Goal: Task Accomplishment & Management: Use online tool/utility

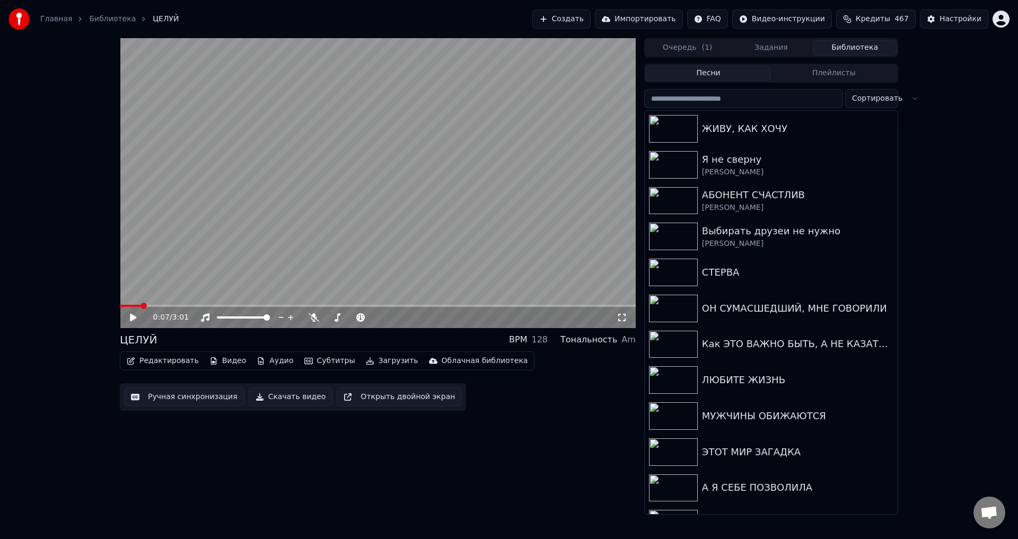
click at [871, 47] on button "Библиотека" at bounding box center [855, 47] width 84 height 15
click at [717, 339] on div "Как ЭТО ВАЖНО БЫТЬ, А НЕ КАЗАТЬСЯ" at bounding box center [792, 344] width 181 height 15
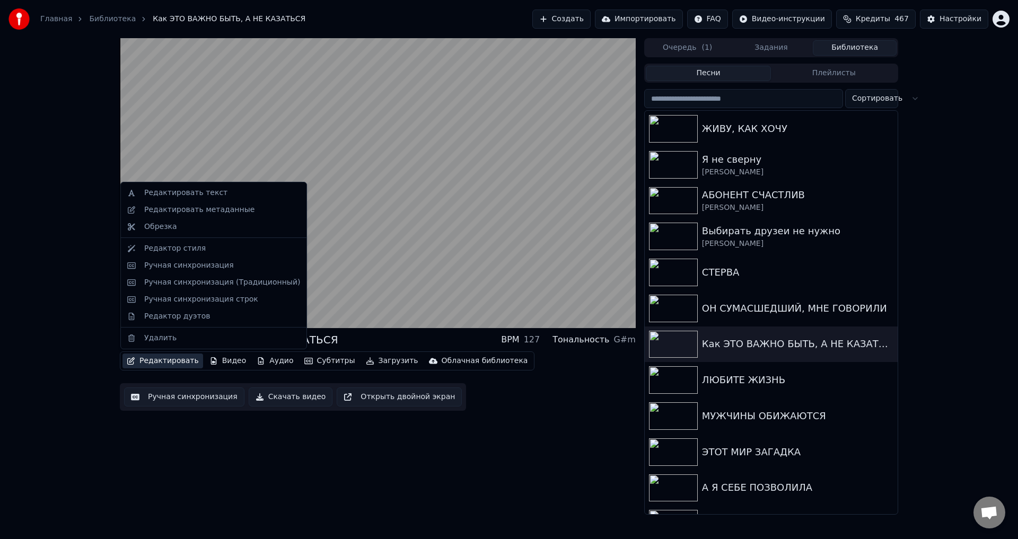
click at [161, 358] on button "Редактировать" at bounding box center [162, 361] width 81 height 15
click at [178, 206] on div "Редактировать метаданные" at bounding box center [199, 210] width 110 height 11
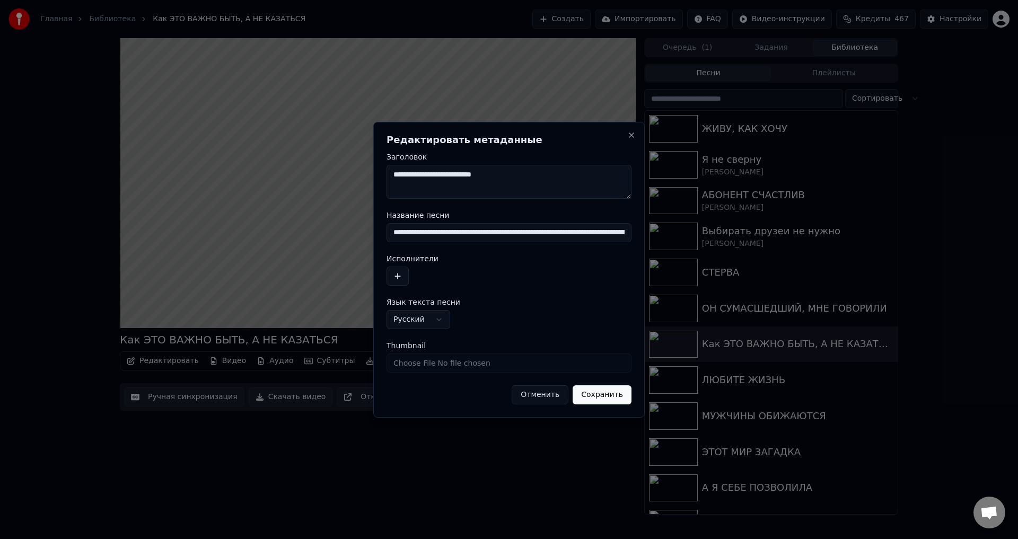
drag, startPoint x: 407, startPoint y: 231, endPoint x: 399, endPoint y: 232, distance: 8.0
click at [399, 232] on input "**********" at bounding box center [508, 232] width 245 height 19
type input "**********"
click at [573, 385] on button "Сохранить" at bounding box center [602, 394] width 59 height 19
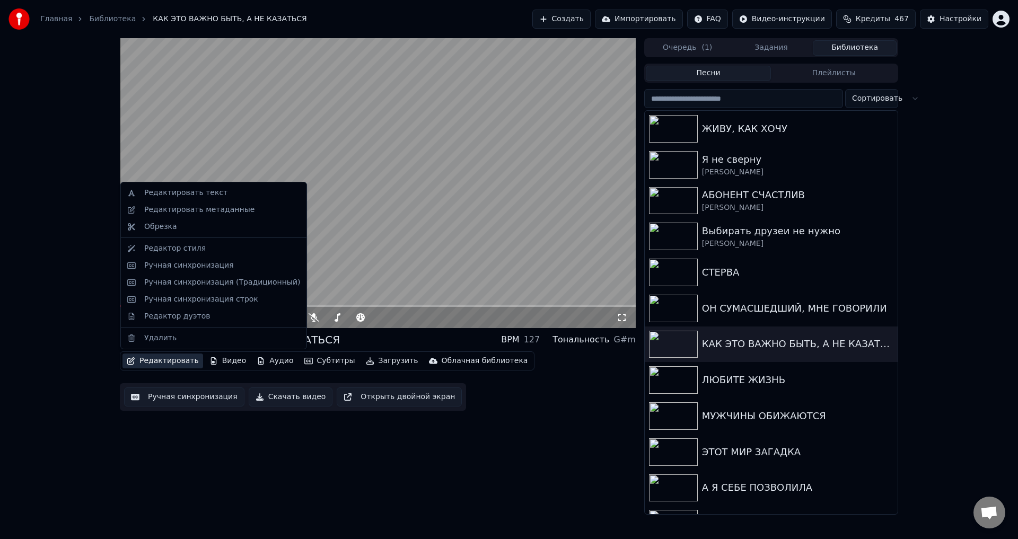
click at [151, 358] on button "Редактировать" at bounding box center [162, 361] width 81 height 15
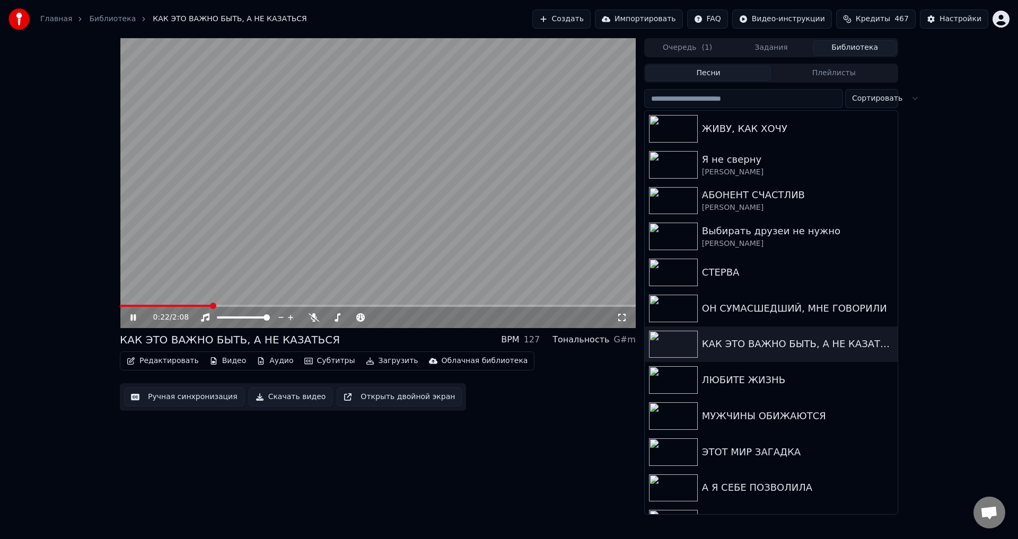
click at [485, 277] on video at bounding box center [378, 183] width 516 height 290
click at [120, 306] on span at bounding box center [123, 306] width 6 height 6
click at [363, 241] on video at bounding box center [378, 183] width 516 height 290
click at [120, 309] on span at bounding box center [123, 306] width 6 height 6
click at [191, 309] on span at bounding box center [194, 306] width 6 height 6
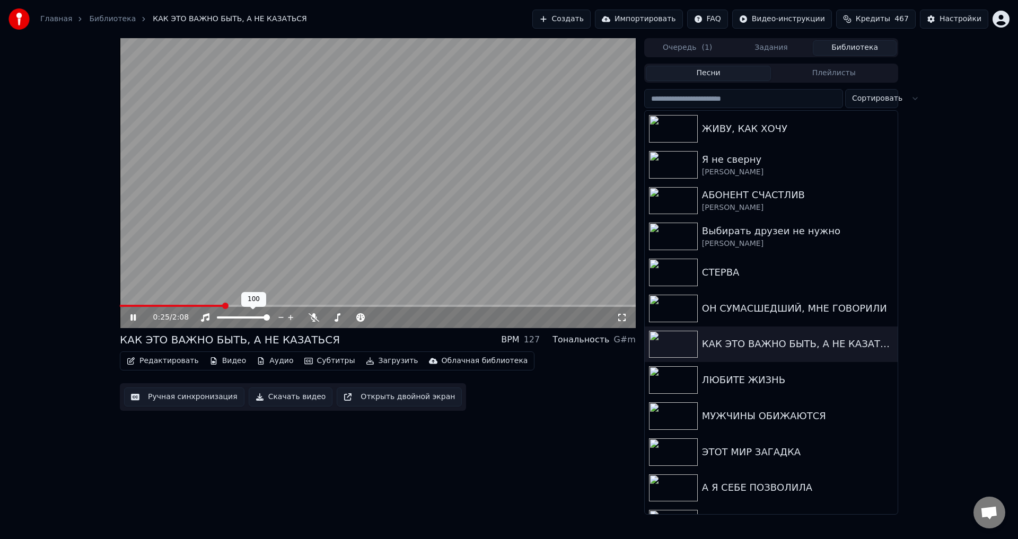
click at [278, 266] on video at bounding box center [378, 183] width 516 height 290
click at [179, 399] on button "Ручная синхронизация" at bounding box center [184, 397] width 120 height 19
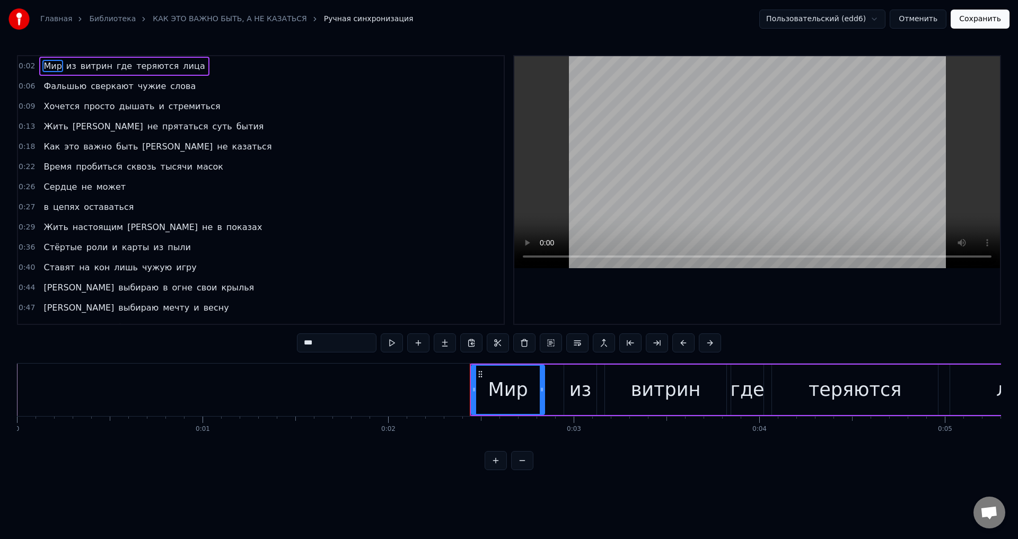
click at [134, 168] on span "сквозь" at bounding box center [142, 167] width 32 height 12
type input "******"
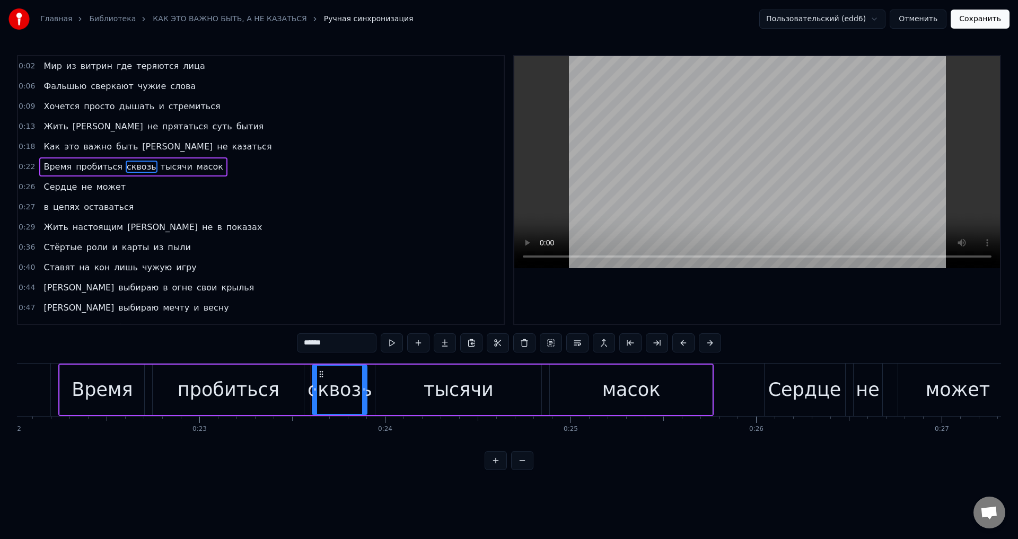
scroll to position [0, 4326]
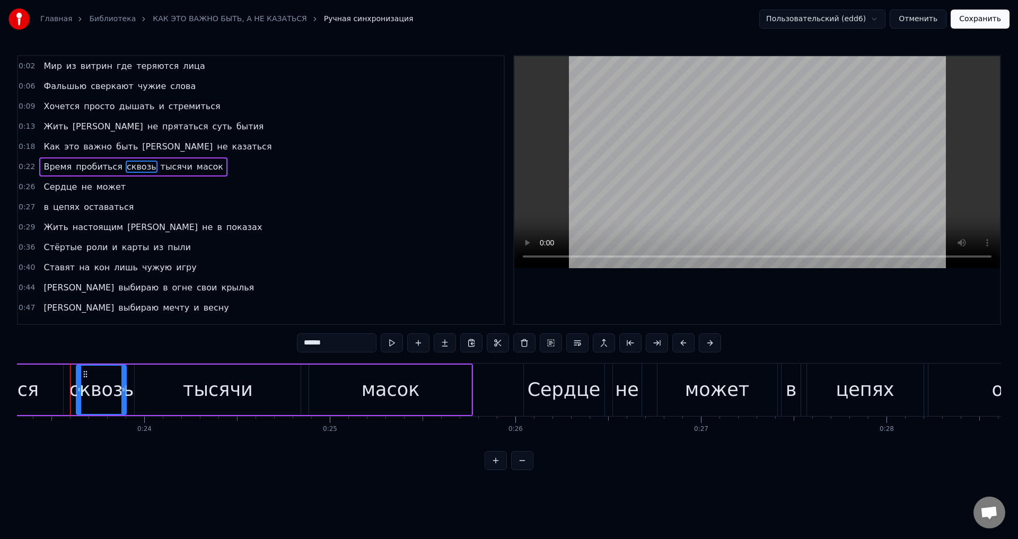
click at [77, 394] on div at bounding box center [79, 390] width 4 height 48
drag, startPoint x: 125, startPoint y: 391, endPoint x: 258, endPoint y: 298, distance: 162.5
click at [128, 390] on div "сквозь" at bounding box center [102, 390] width 51 height 48
click at [985, 19] on button "Сохранить" at bounding box center [980, 19] width 59 height 19
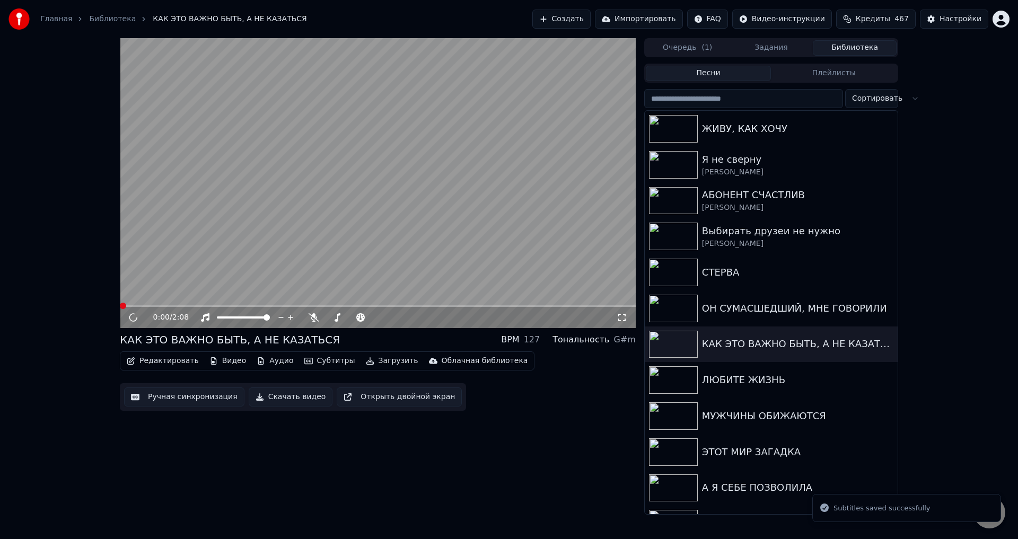
click at [159, 305] on span at bounding box center [378, 306] width 516 height 2
click at [622, 321] on icon at bounding box center [622, 317] width 11 height 8
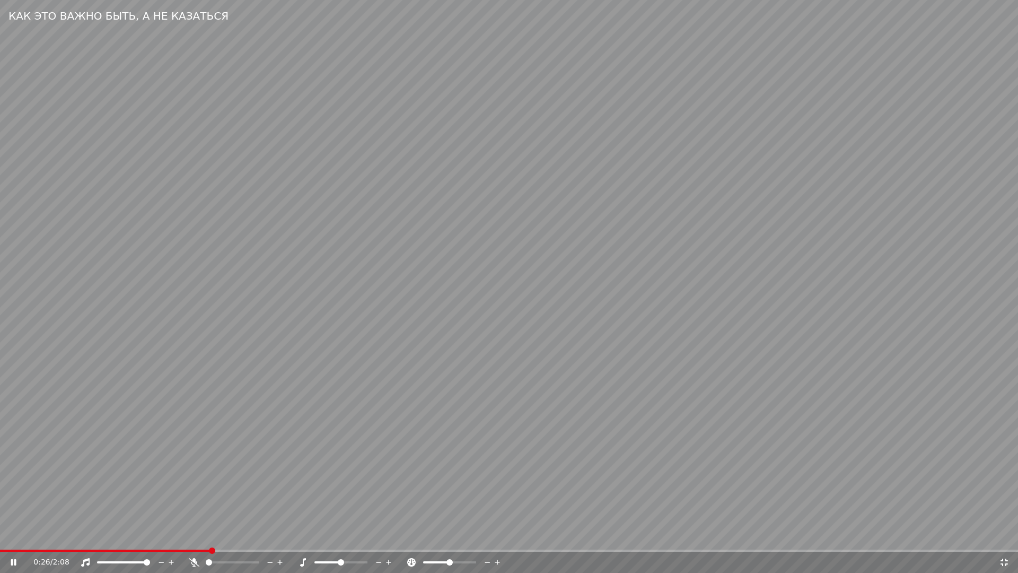
click at [354, 439] on video at bounding box center [509, 286] width 1018 height 573
click at [1005, 539] on icon at bounding box center [1004, 562] width 11 height 8
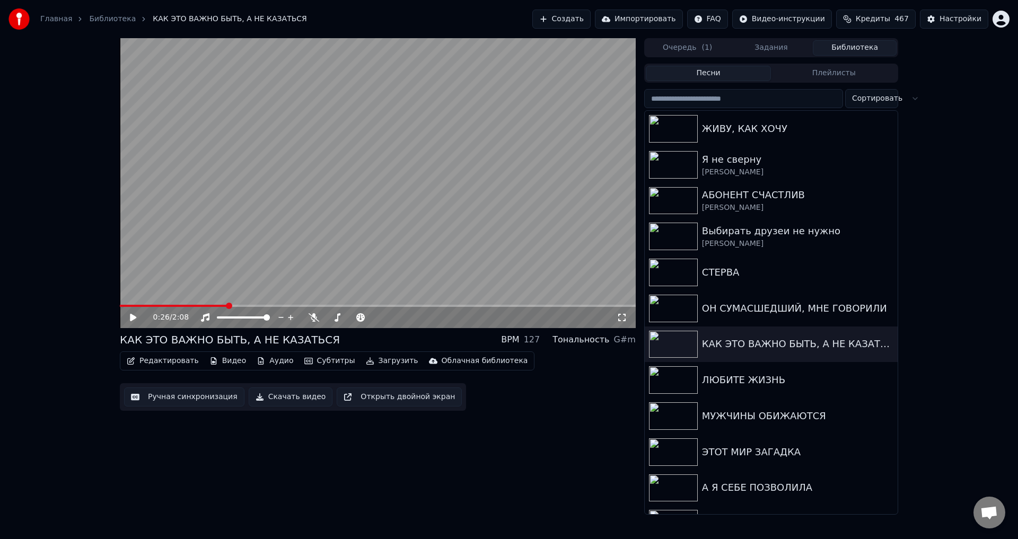
click at [176, 398] on button "Ручная синхронизация" at bounding box center [184, 397] width 120 height 19
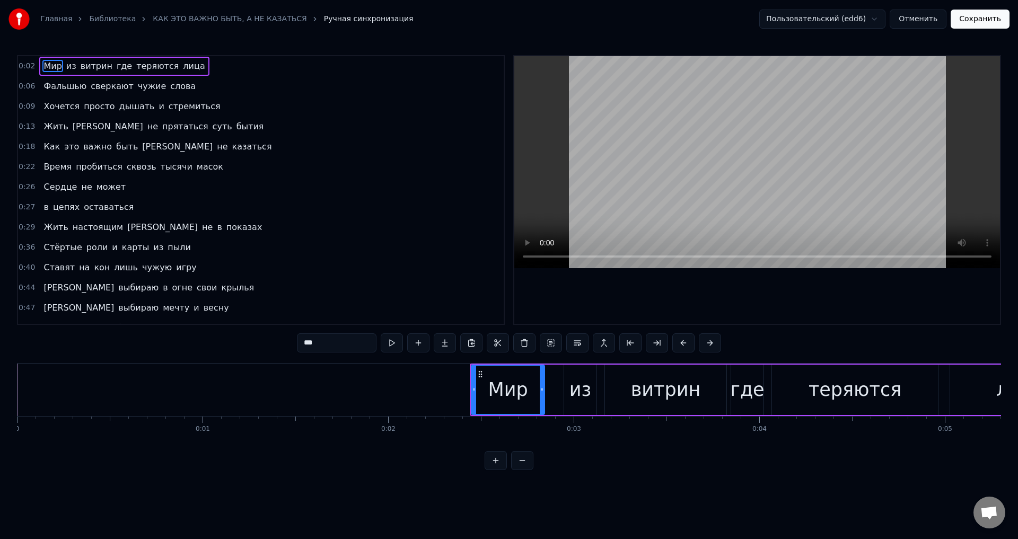
click at [131, 166] on span "сквозь" at bounding box center [142, 167] width 32 height 12
type input "******"
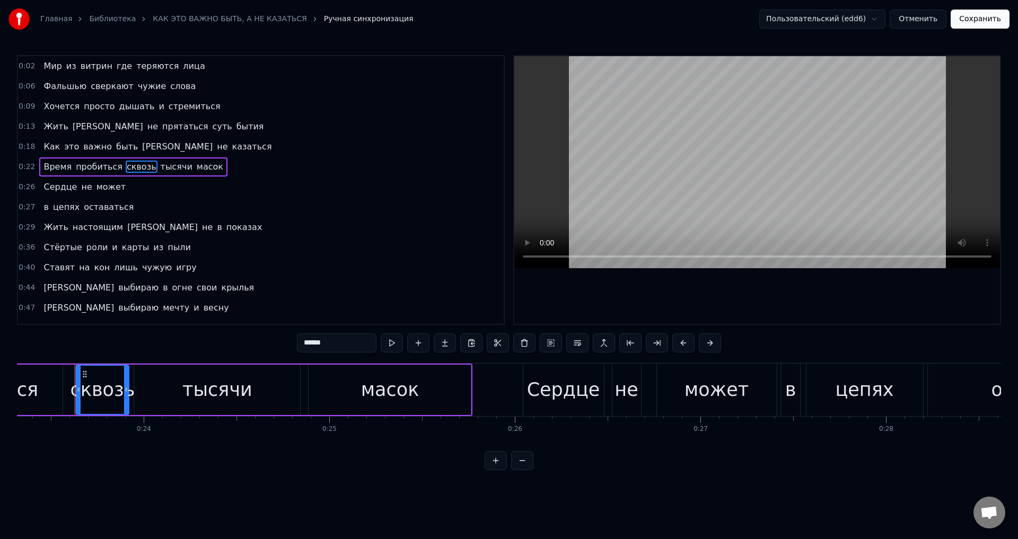
scroll to position [0, 4331]
click at [78, 395] on div at bounding box center [79, 390] width 4 height 48
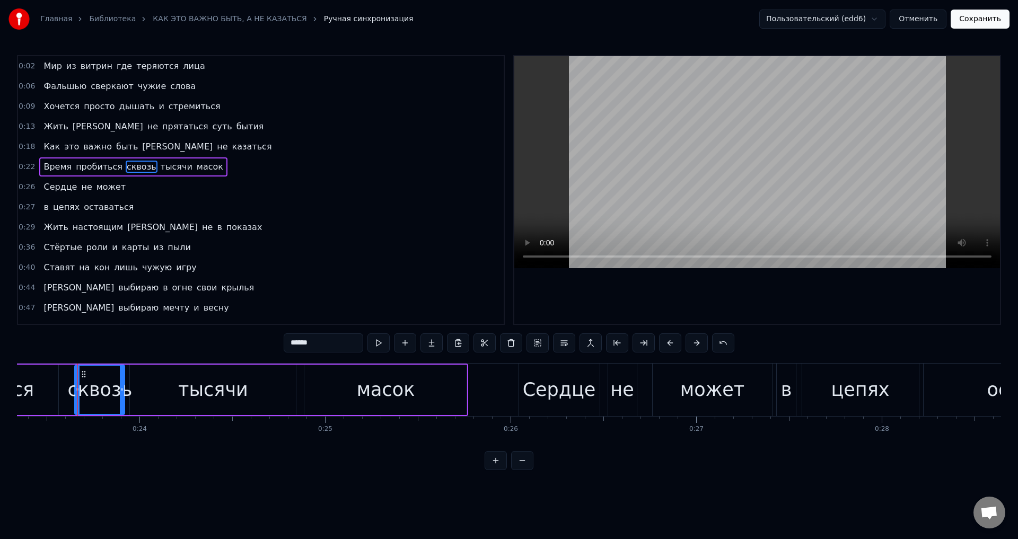
click at [76, 395] on div at bounding box center [77, 390] width 4 height 48
click at [983, 11] on button "Сохранить" at bounding box center [980, 19] width 59 height 19
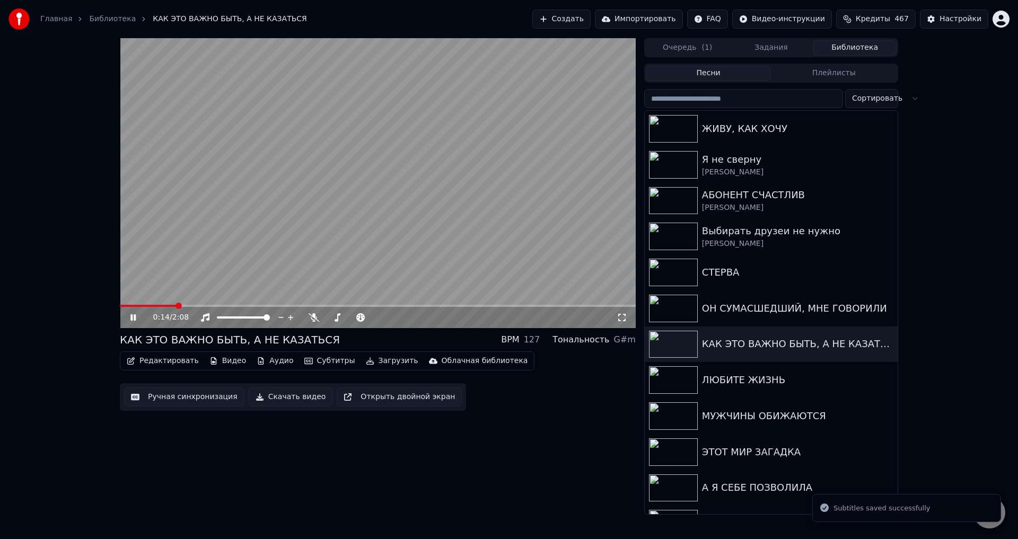
click at [178, 306] on span at bounding box center [378, 306] width 516 height 2
click at [624, 315] on icon at bounding box center [621, 317] width 7 height 7
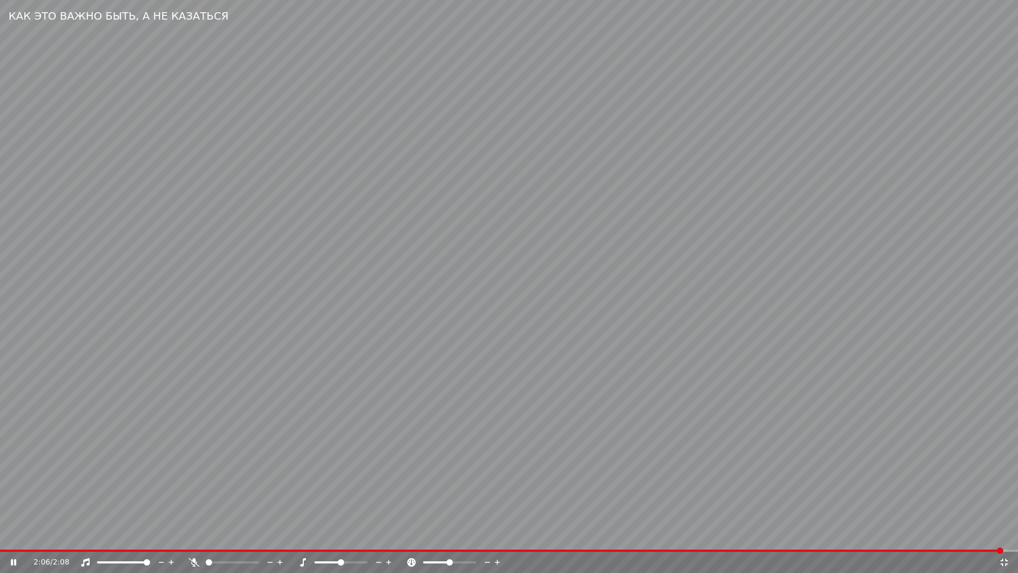
click at [1003, 539] on icon at bounding box center [1004, 562] width 11 height 8
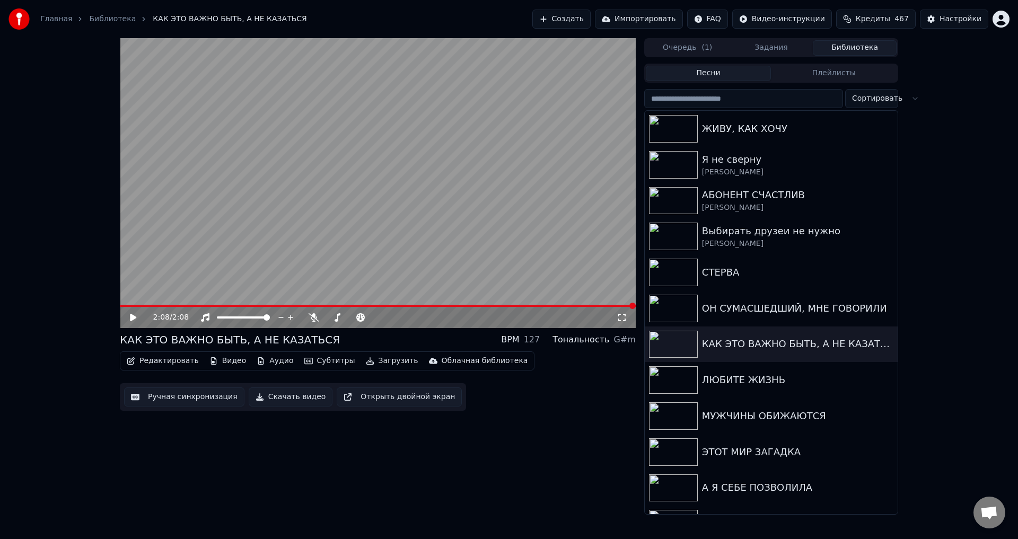
click at [131, 313] on icon at bounding box center [140, 317] width 25 height 8
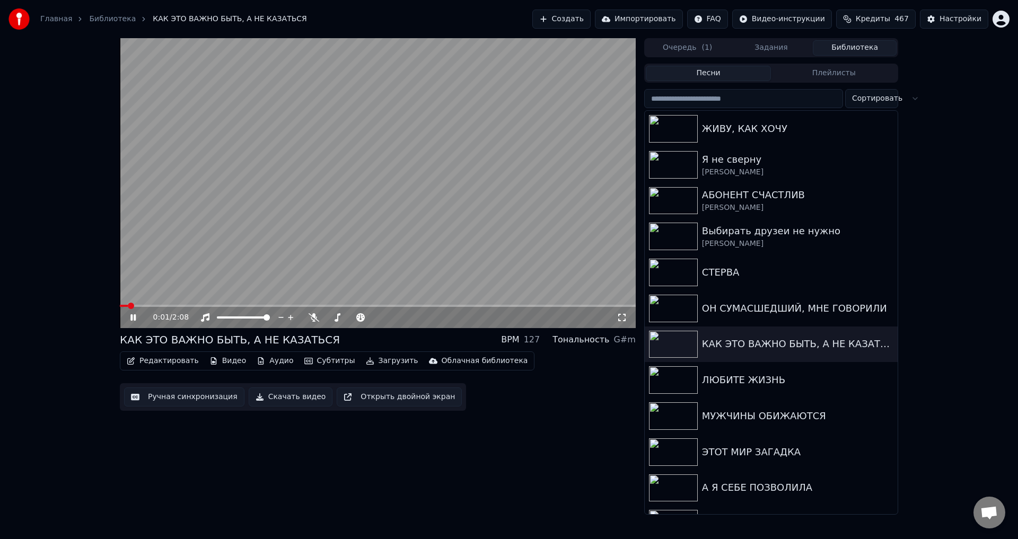
click at [624, 320] on icon at bounding box center [622, 317] width 11 height 8
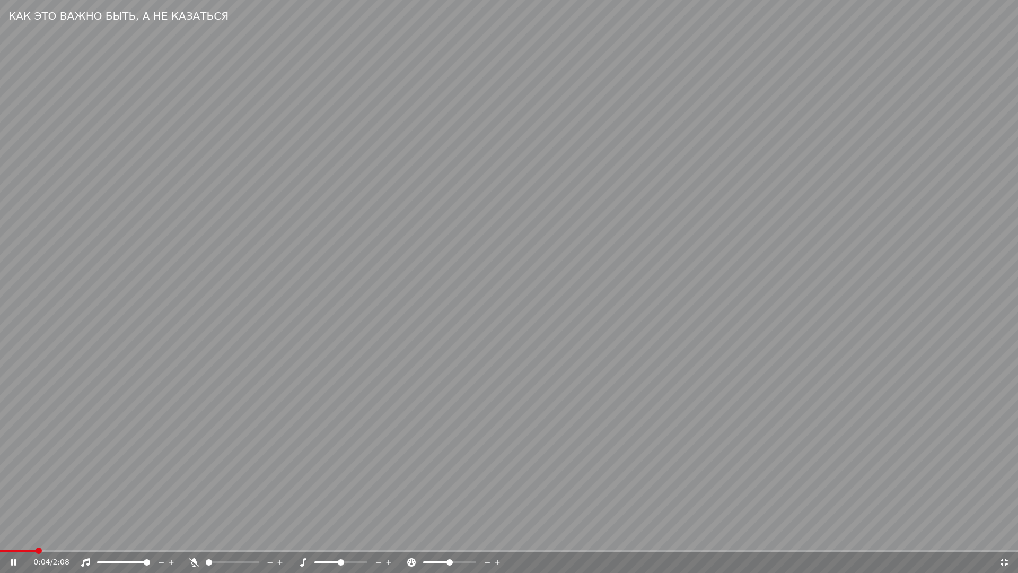
click at [434, 403] on video at bounding box center [509, 286] width 1018 height 573
click at [1004, 539] on icon at bounding box center [1004, 562] width 11 height 8
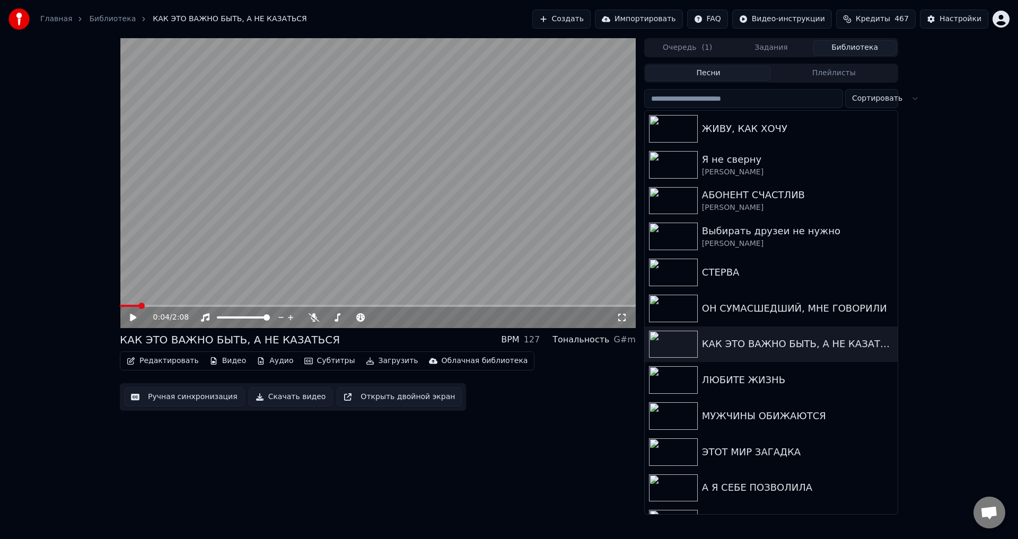
click at [172, 401] on button "Ручная синхронизация" at bounding box center [184, 397] width 120 height 19
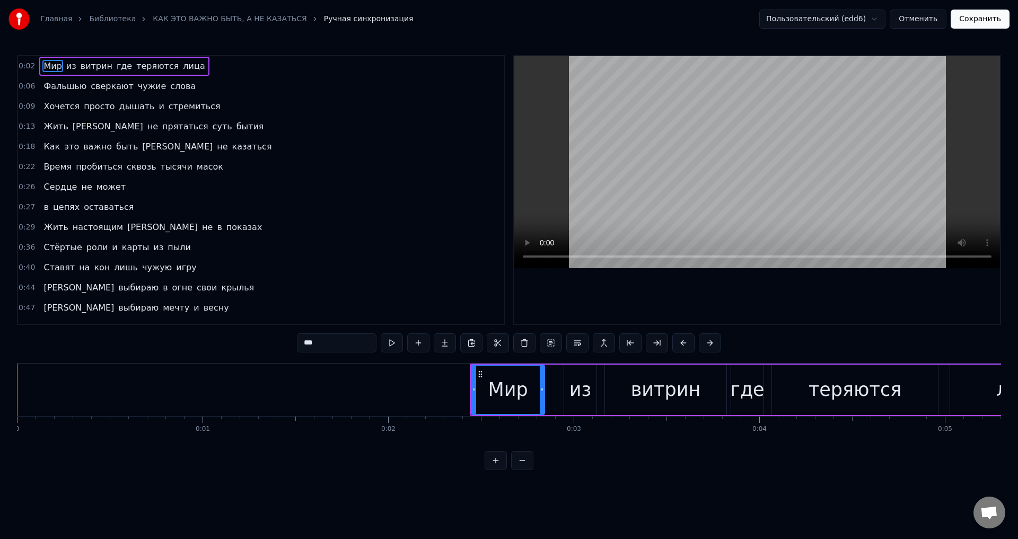
click at [116, 68] on span "где" at bounding box center [124, 66] width 17 height 12
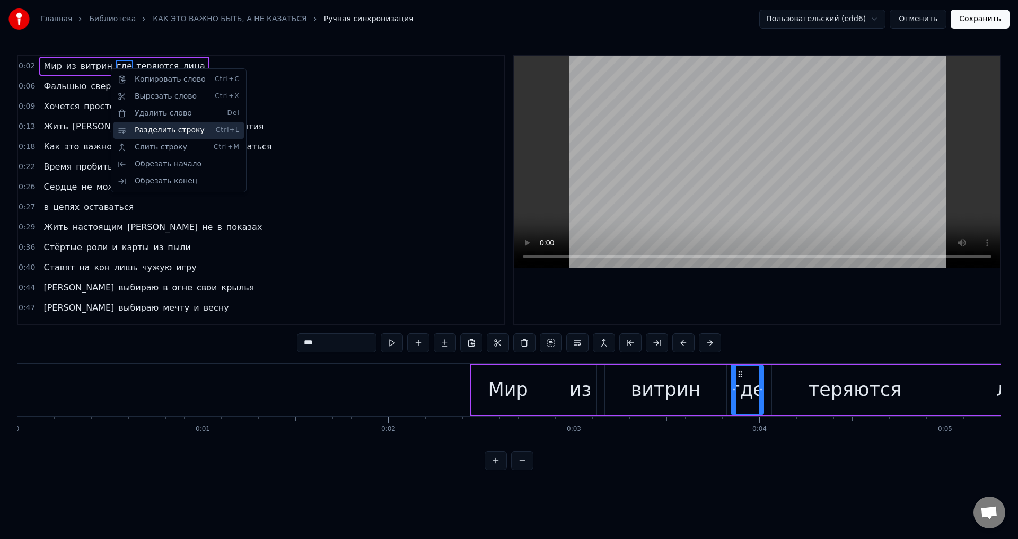
click at [148, 126] on div "Разделить строку Ctrl+L" at bounding box center [178, 130] width 130 height 17
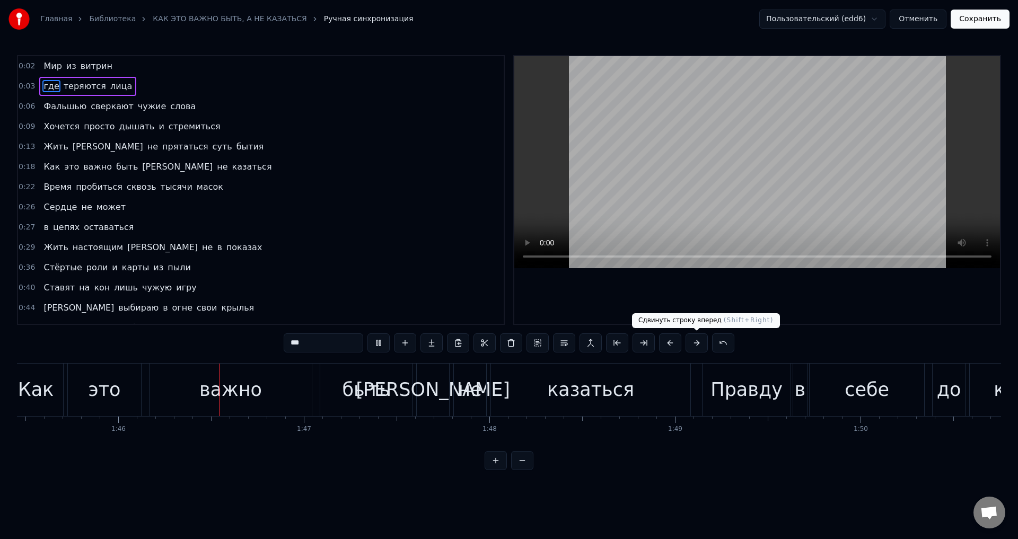
scroll to position [0, 19592]
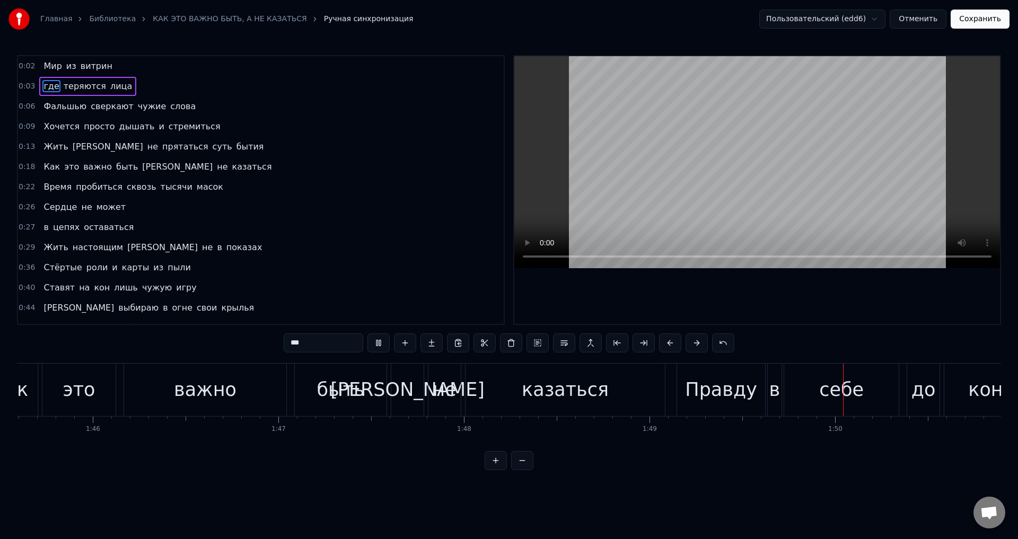
click at [654, 354] on div "***" at bounding box center [509, 343] width 451 height 21
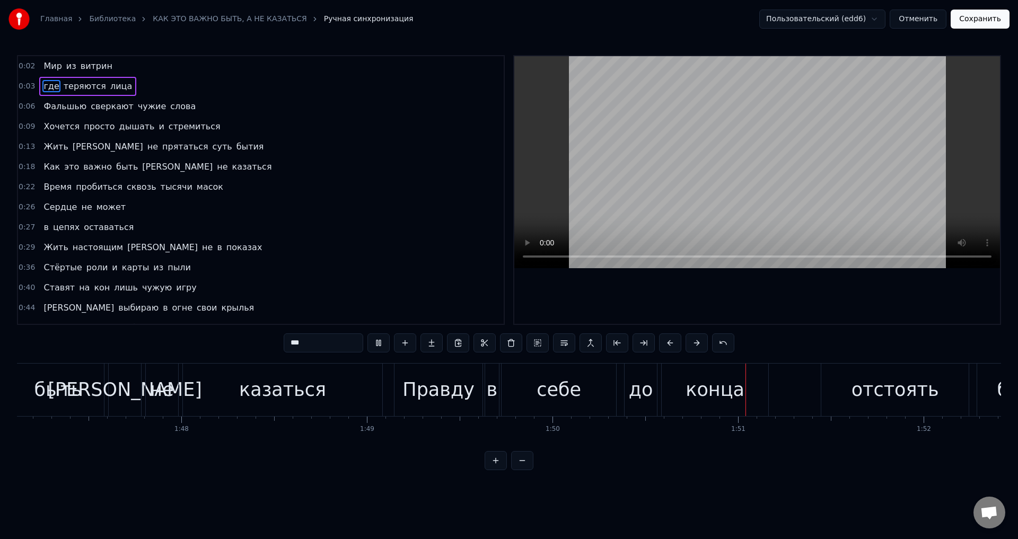
click at [661, 182] on video at bounding box center [757, 162] width 486 height 212
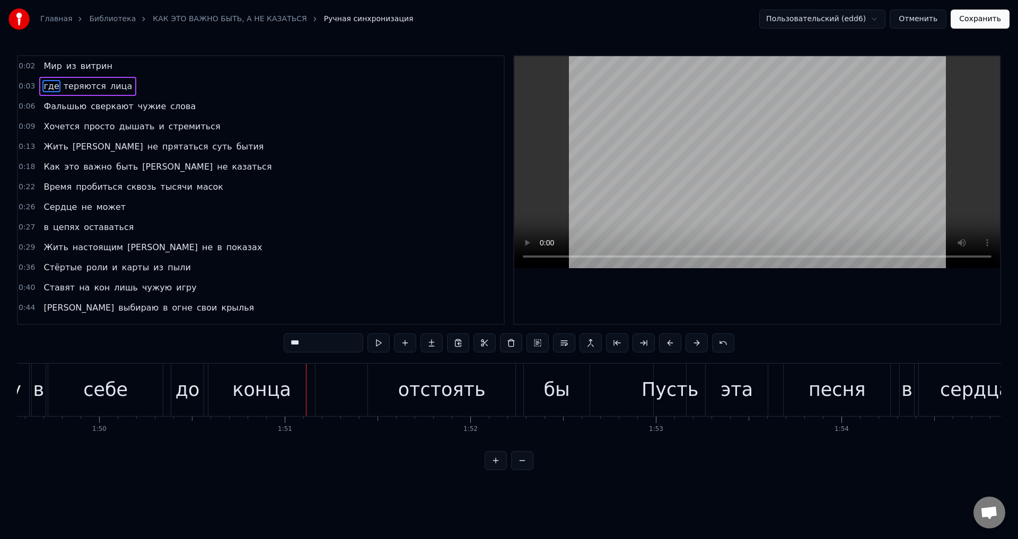
scroll to position [0, 20491]
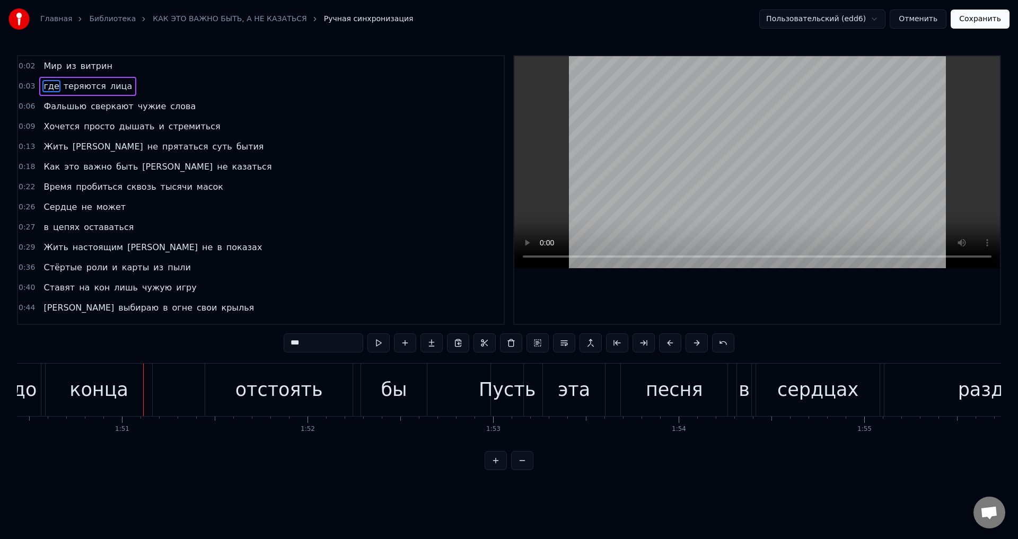
click at [26, 392] on div "до" at bounding box center [25, 390] width 24 height 28
type input "**"
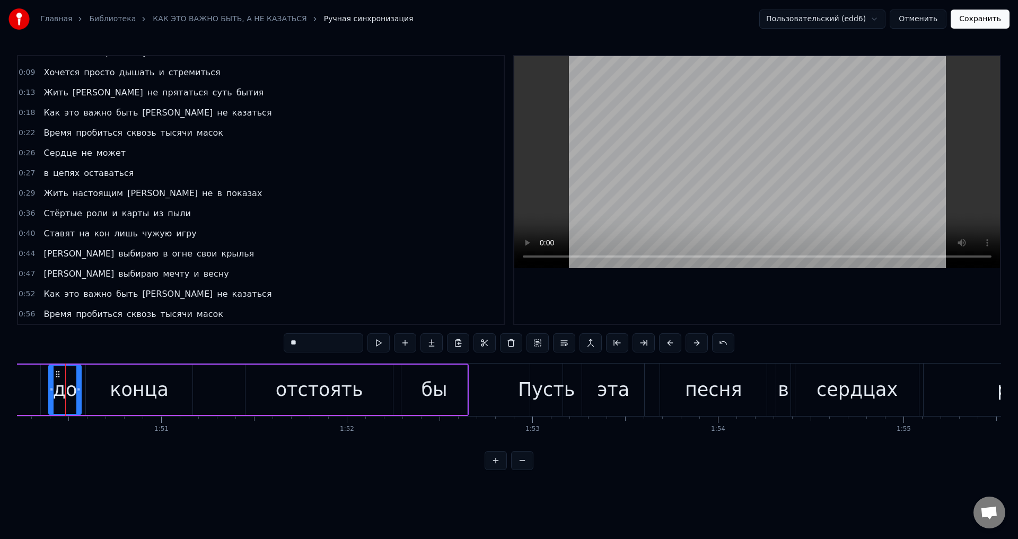
scroll to position [0, 20447]
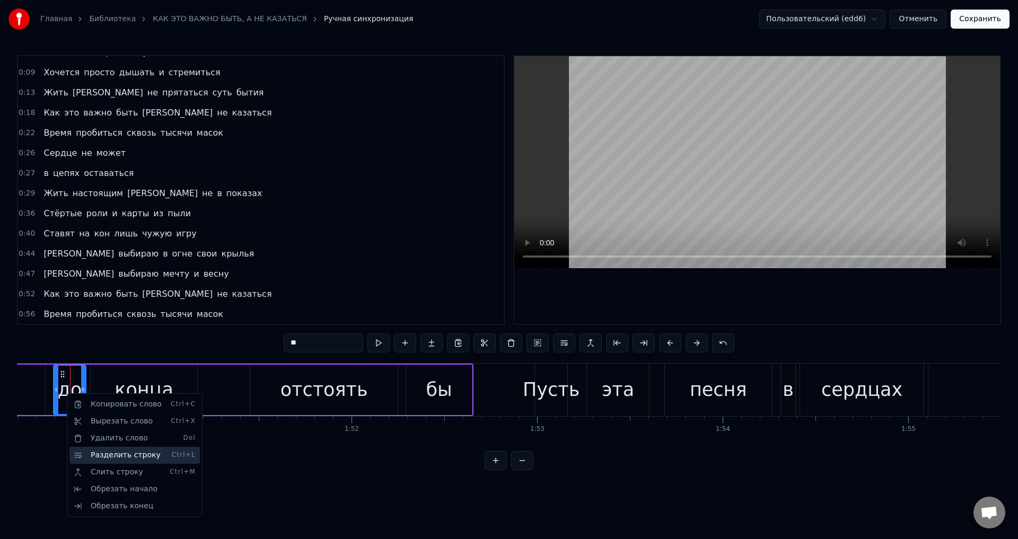
click at [102, 461] on div "Разделить строку Ctrl+L" at bounding box center [134, 455] width 130 height 17
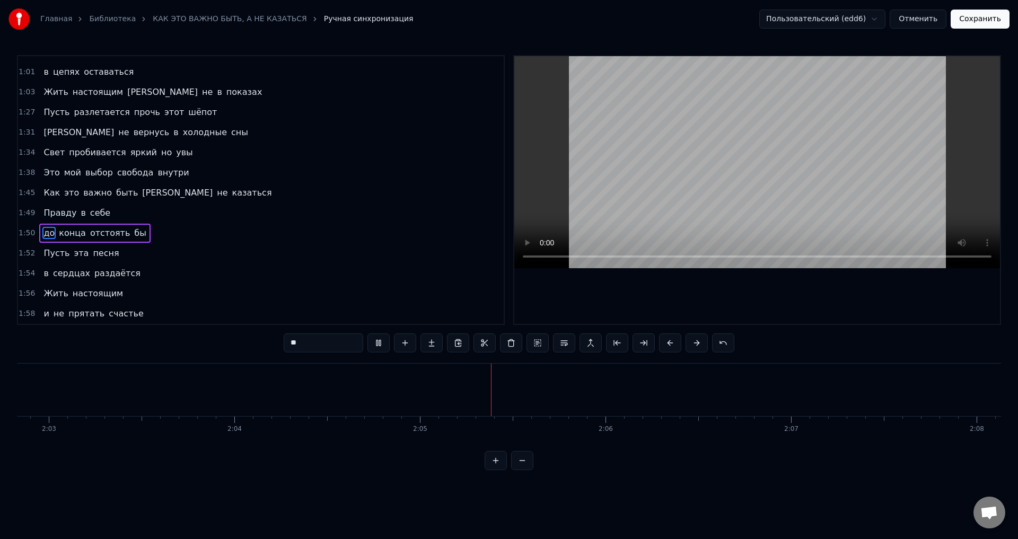
scroll to position [0, 22822]
click at [990, 22] on button "Сохранить" at bounding box center [980, 19] width 59 height 19
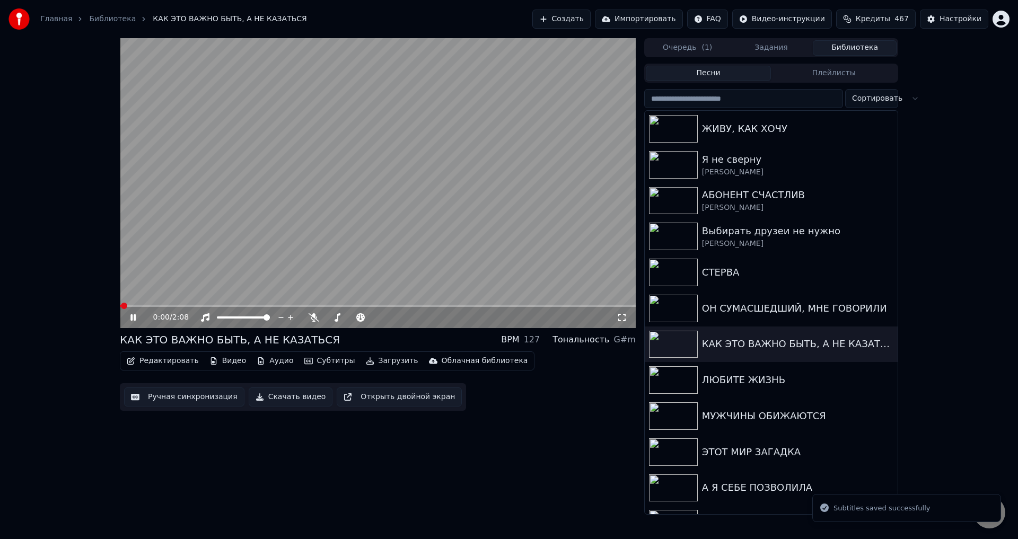
click at [621, 315] on icon at bounding box center [622, 317] width 11 height 8
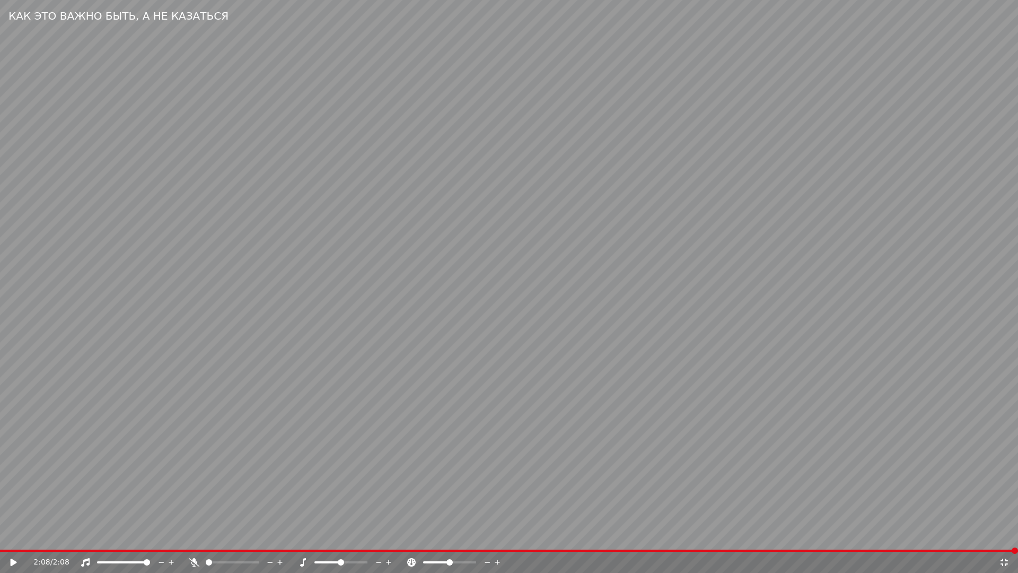
click at [1002, 539] on icon at bounding box center [1004, 562] width 11 height 8
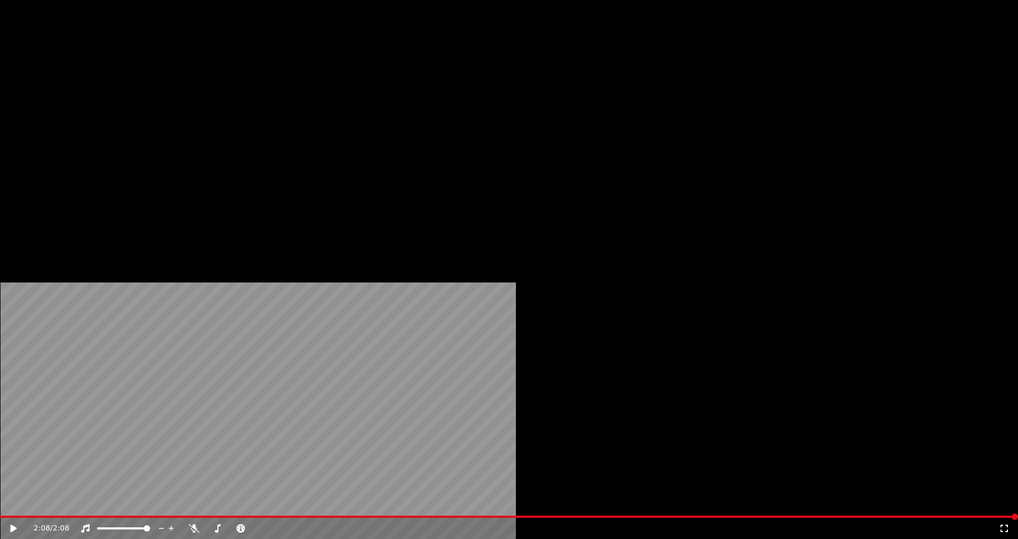
click at [382, 78] on button "Загрузить" at bounding box center [392, 71] width 61 height 15
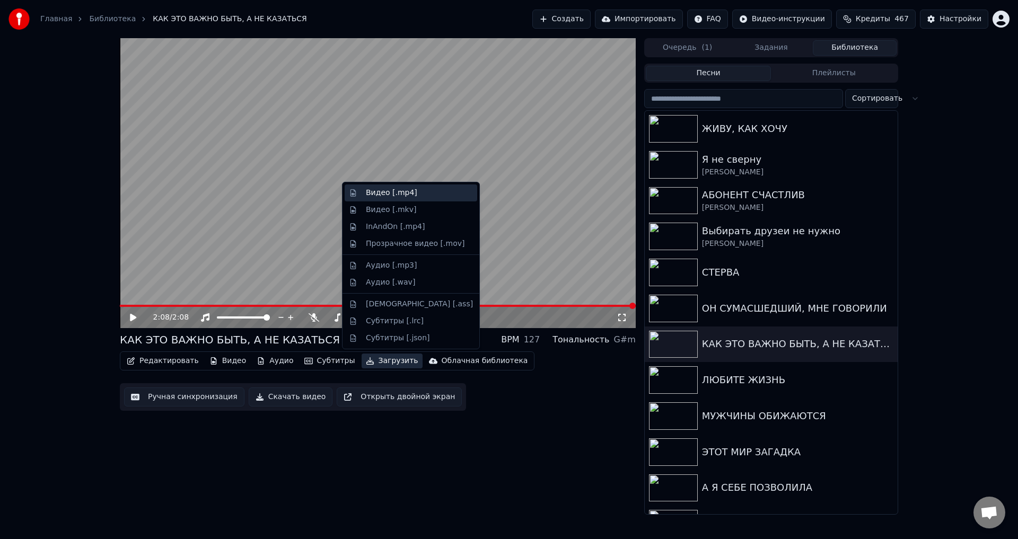
click at [377, 199] on div "Видео [.mp4]" at bounding box center [411, 192] width 133 height 17
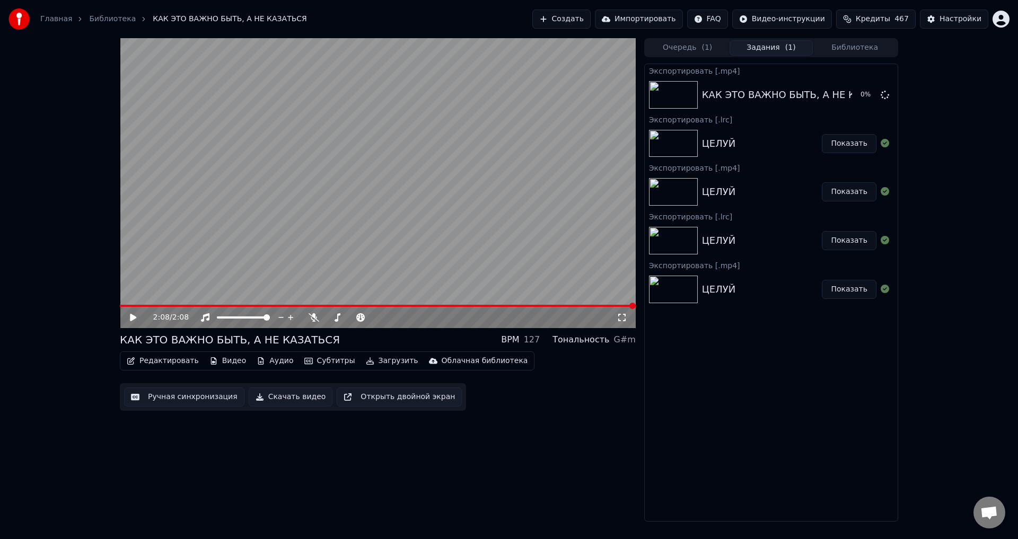
click at [375, 360] on button "Загрузить" at bounding box center [392, 361] width 61 height 15
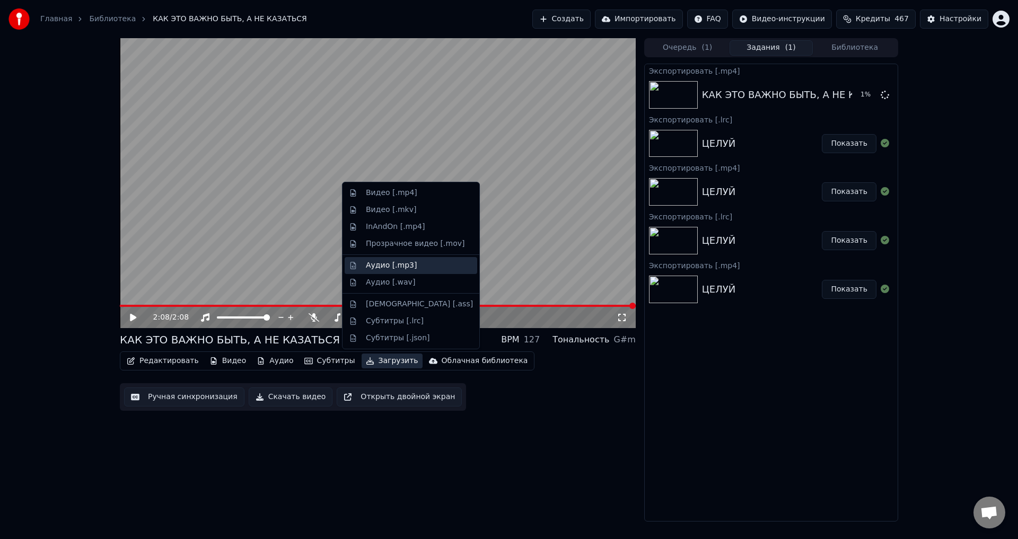
click at [378, 266] on div "Аудио [.mp3]" at bounding box center [391, 265] width 51 height 11
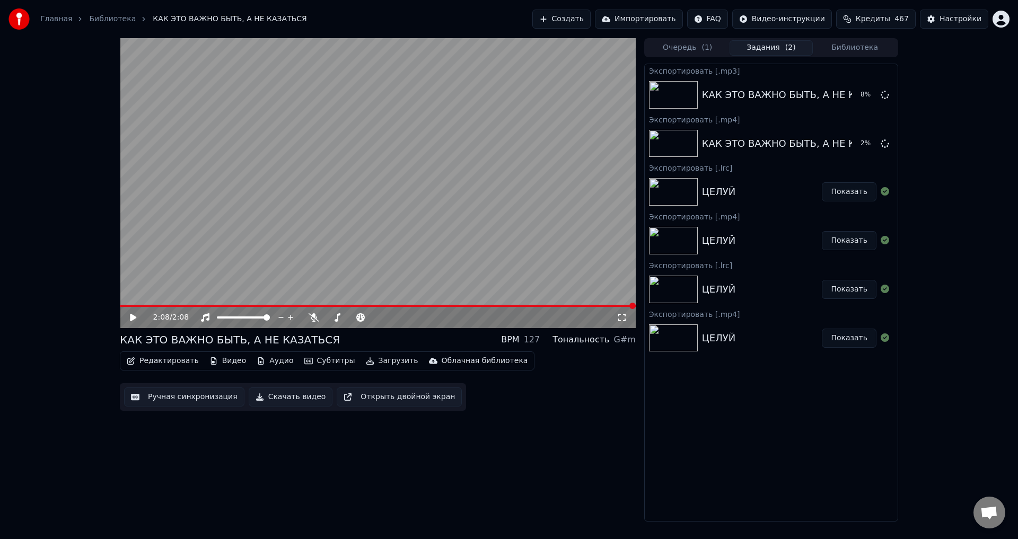
click at [374, 365] on button "Загрузить" at bounding box center [392, 361] width 61 height 15
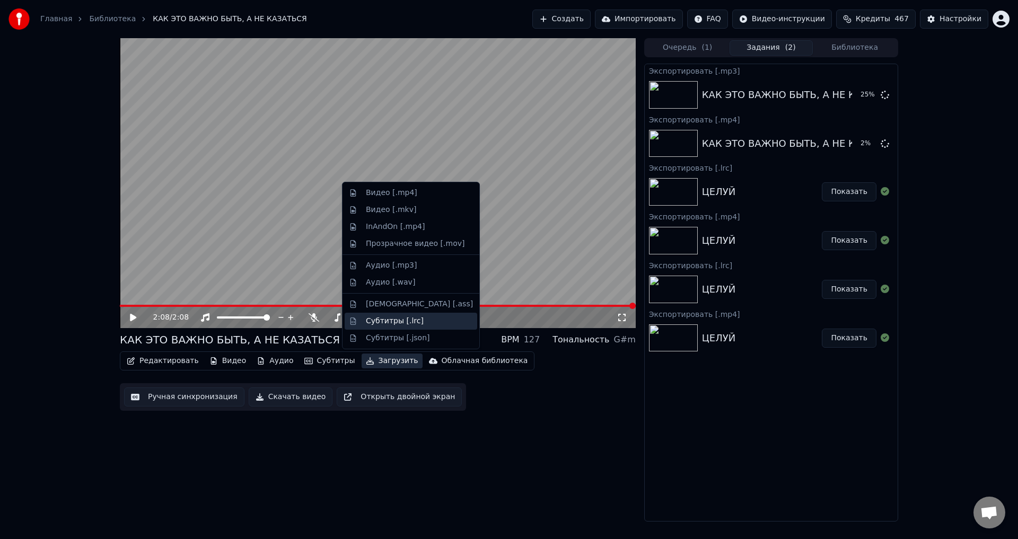
click at [373, 320] on div "Субтитры [.lrc]" at bounding box center [395, 321] width 58 height 11
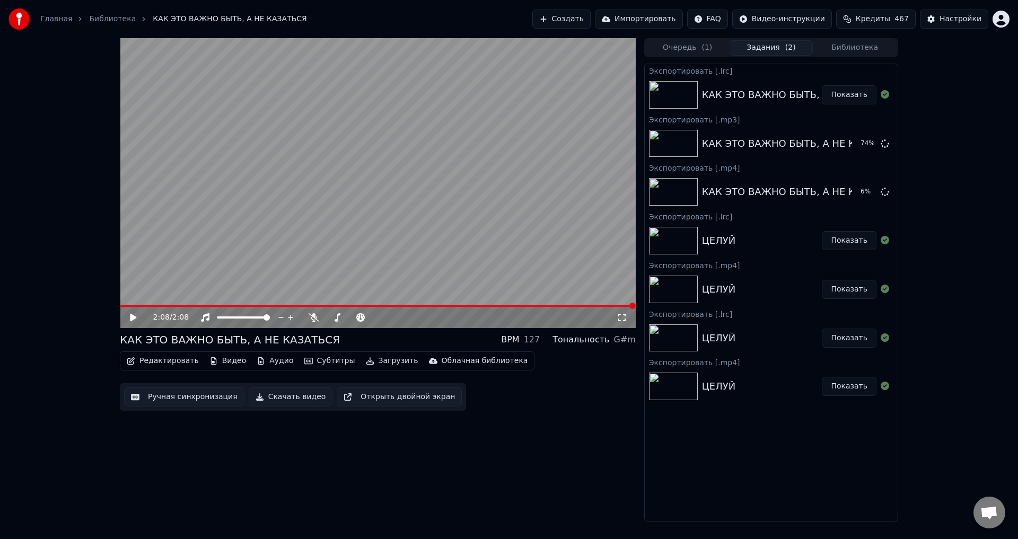
click at [872, 47] on button "Библиотека" at bounding box center [855, 47] width 84 height 15
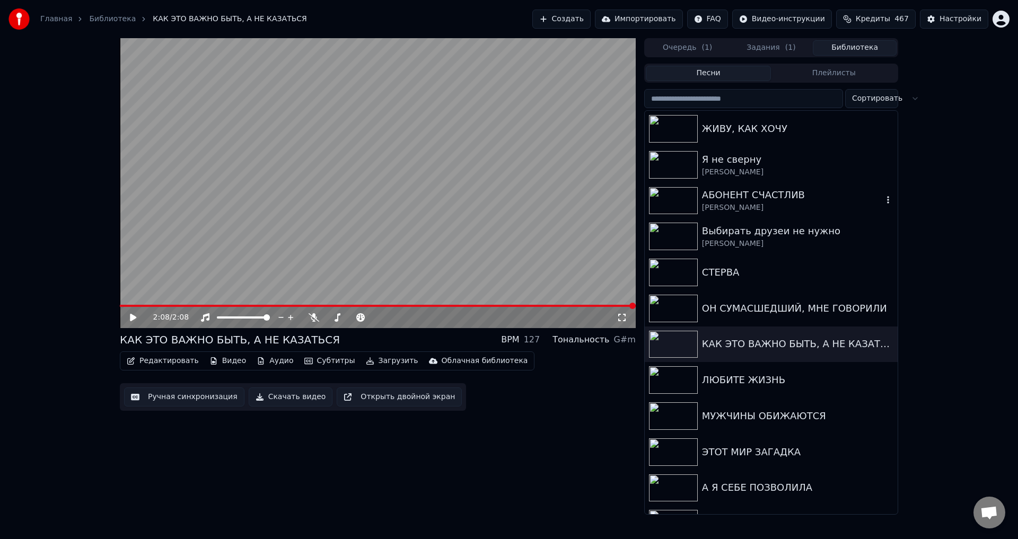
click at [729, 199] on div "АБОНЕНТ СЧАСТЛИВ" at bounding box center [792, 195] width 181 height 15
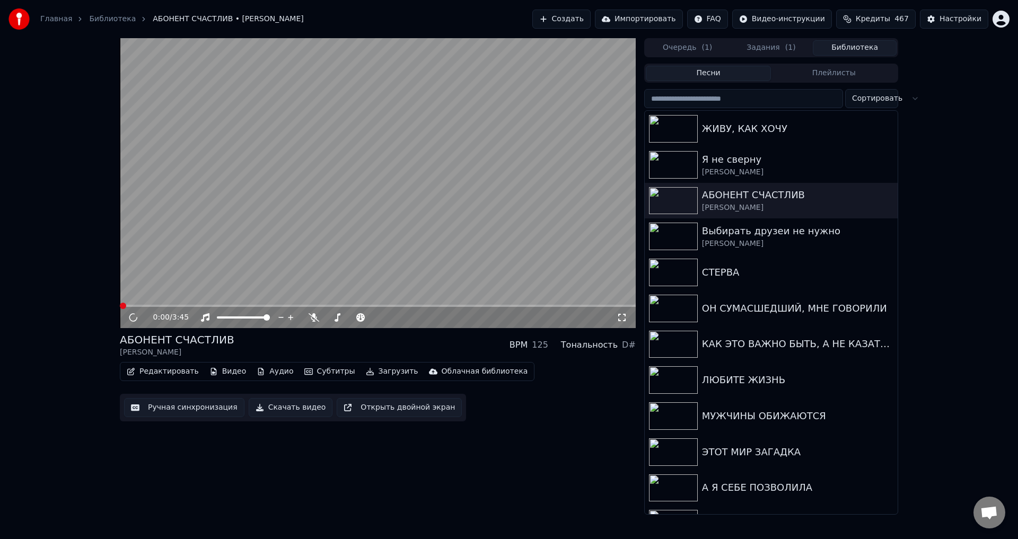
click at [621, 317] on icon at bounding box center [622, 317] width 11 height 8
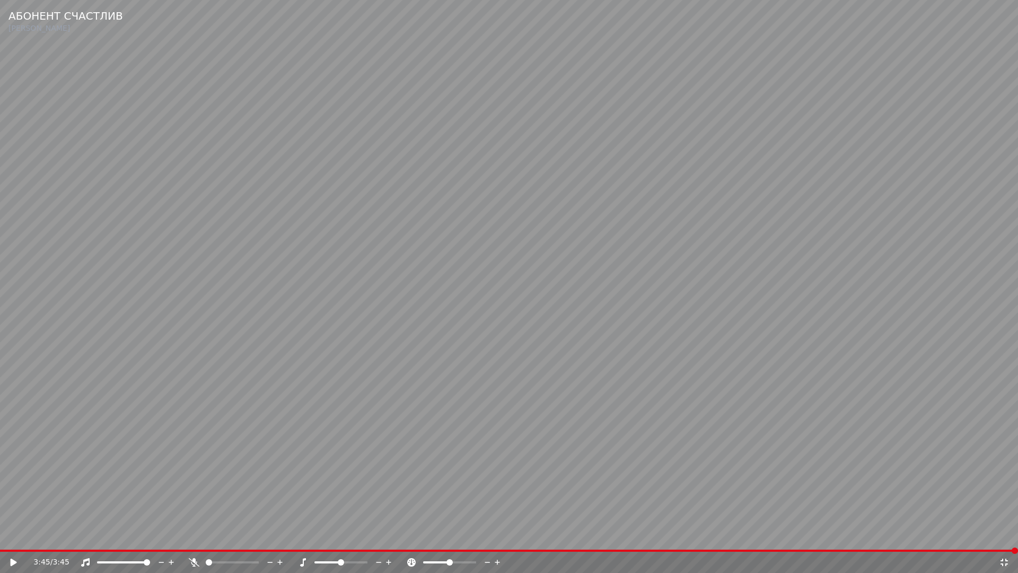
click at [12, 539] on icon at bounding box center [14, 561] width 6 height 7
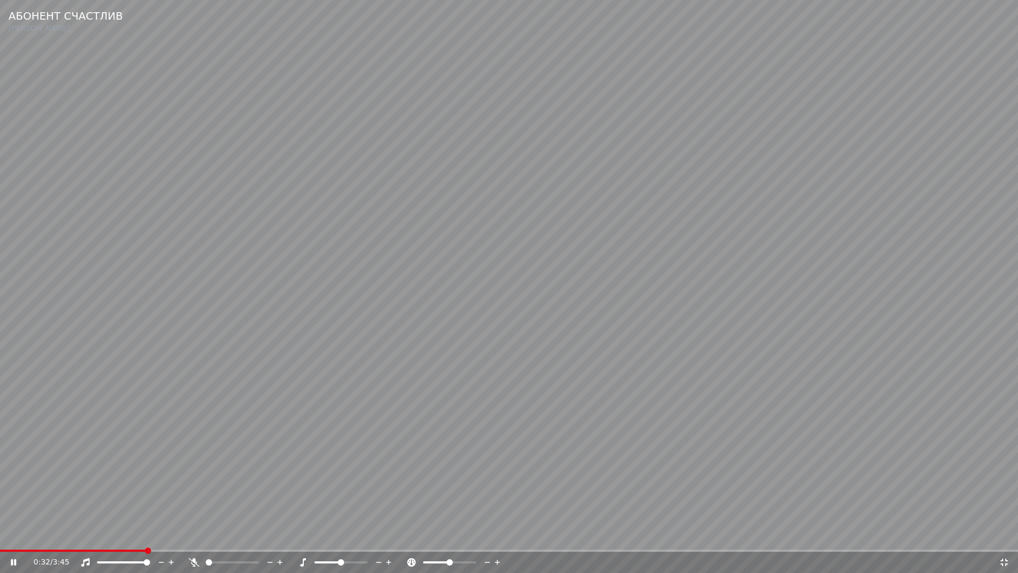
click at [706, 149] on video at bounding box center [509, 286] width 1018 height 573
click at [521, 272] on video at bounding box center [509, 286] width 1018 height 573
click at [15, 539] on span at bounding box center [382, 550] width 764 height 2
click at [13, 539] on icon at bounding box center [13, 562] width 5 height 6
click at [13, 539] on icon at bounding box center [14, 561] width 6 height 7
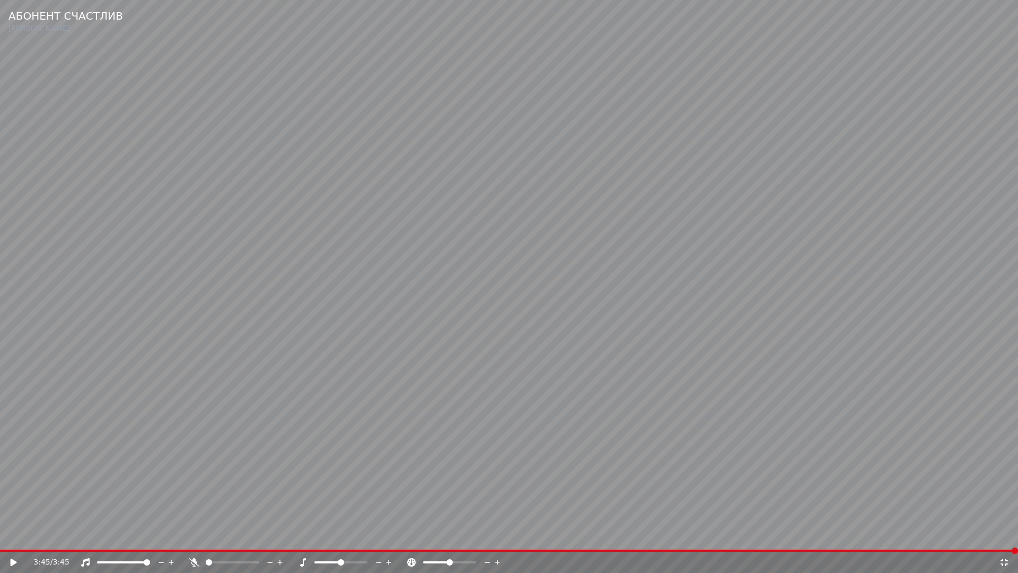
click at [12, 539] on icon at bounding box center [14, 561] width 6 height 7
click at [15, 539] on icon at bounding box center [20, 562] width 25 height 8
click at [1005, 539] on icon at bounding box center [1004, 562] width 11 height 8
